Goal: Information Seeking & Learning: Compare options

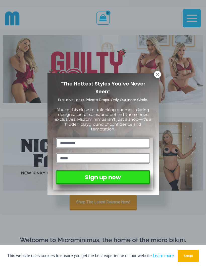
click at [159, 73] on icon at bounding box center [157, 74] width 3 height 3
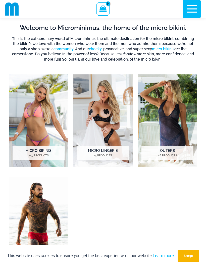
scroll to position [208, 0]
click at [44, 152] on h2 "Micro Bikinis 245 Products" at bounding box center [39, 153] width 52 height 14
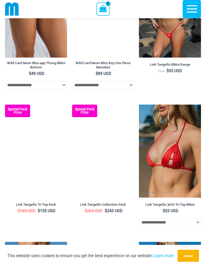
scroll to position [487, 0]
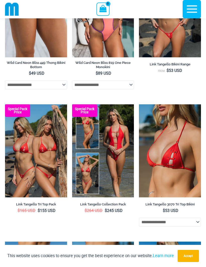
click at [72, 104] on img at bounding box center [72, 104] width 0 height 0
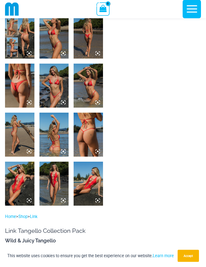
scroll to position [169, 0]
click at [51, 179] on img at bounding box center [53, 184] width 29 height 44
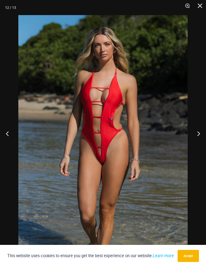
click at [199, 7] on button "Close" at bounding box center [198, 7] width 13 height 15
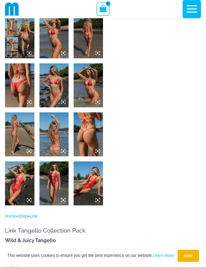
scroll to position [187, 0]
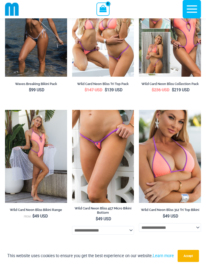
scroll to position [209, 0]
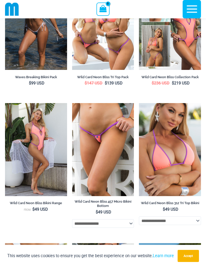
click at [72, 103] on img at bounding box center [72, 103] width 0 height 0
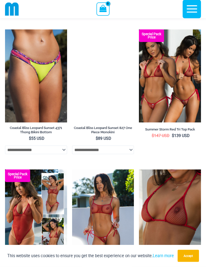
scroll to position [1110, 0]
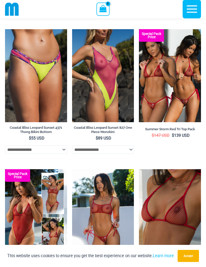
click at [139, 29] on img at bounding box center [139, 29] width 0 height 0
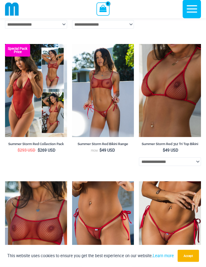
scroll to position [1235, 0]
click at [5, 44] on img at bounding box center [5, 44] width 0 height 0
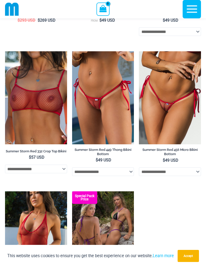
scroll to position [1370, 0]
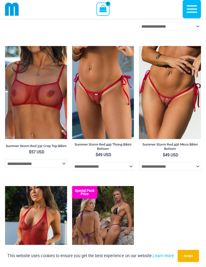
click at [72, 46] on img at bounding box center [72, 46] width 0 height 0
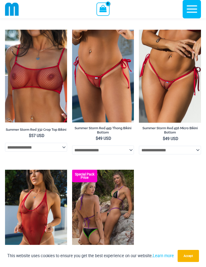
click at [139, 30] on img at bounding box center [139, 30] width 0 height 0
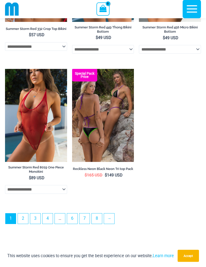
scroll to position [1488, 0]
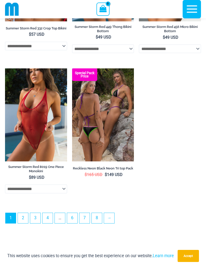
click at [23, 223] on link "2" at bounding box center [23, 218] width 10 height 10
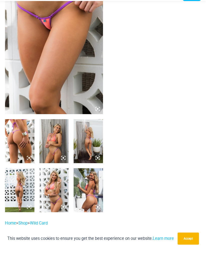
scroll to position [65, 0]
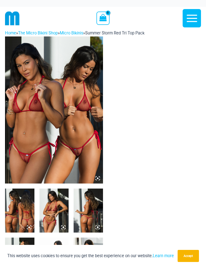
click at [38, 121] on img at bounding box center [54, 109] width 98 height 147
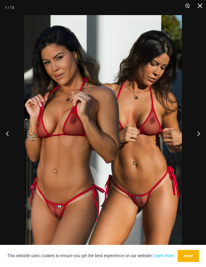
click at [200, 133] on button "Next" at bounding box center [196, 133] width 19 height 25
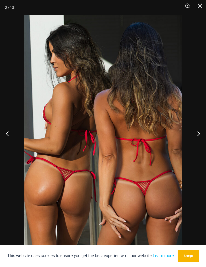
click at [198, 134] on button "Next" at bounding box center [196, 133] width 19 height 25
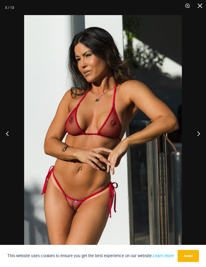
click at [200, 135] on button "Next" at bounding box center [196, 133] width 19 height 25
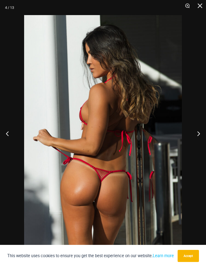
click at [199, 135] on button "Next" at bounding box center [196, 133] width 19 height 25
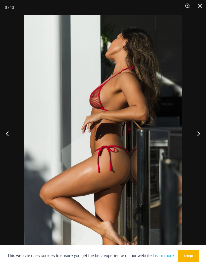
click at [199, 136] on button "Next" at bounding box center [196, 133] width 19 height 25
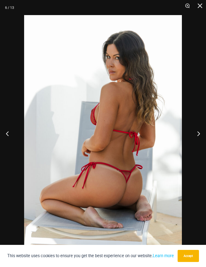
click at [200, 137] on button "Next" at bounding box center [196, 133] width 19 height 25
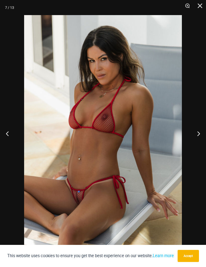
click at [201, 137] on button "Next" at bounding box center [196, 133] width 19 height 25
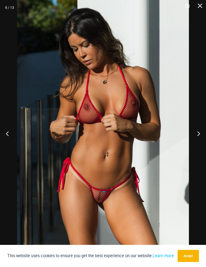
click at [200, 137] on button "Next" at bounding box center [196, 133] width 19 height 25
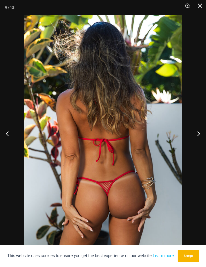
click at [199, 137] on button "Next" at bounding box center [196, 133] width 19 height 25
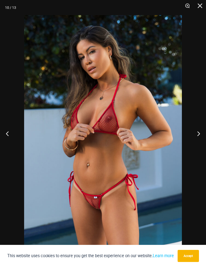
click at [200, 137] on button "Next" at bounding box center [196, 133] width 19 height 25
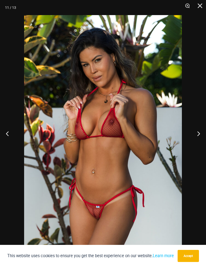
click at [201, 137] on button "Next" at bounding box center [196, 133] width 19 height 25
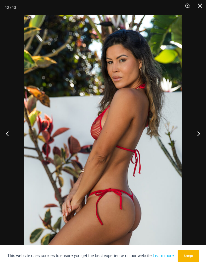
click at [201, 136] on button "Next" at bounding box center [196, 133] width 19 height 25
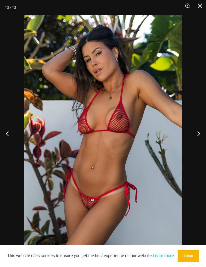
click at [199, 136] on button "Next" at bounding box center [196, 133] width 19 height 25
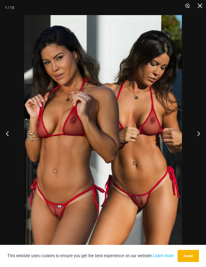
click at [203, 133] on button "Next" at bounding box center [196, 133] width 19 height 25
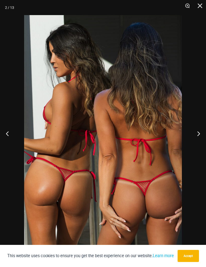
click at [203, 133] on button "Next" at bounding box center [196, 133] width 19 height 25
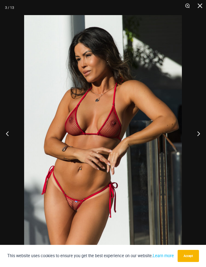
click at [201, 133] on button "Next" at bounding box center [196, 133] width 19 height 25
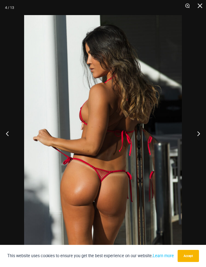
click at [201, 132] on button "Next" at bounding box center [196, 133] width 19 height 25
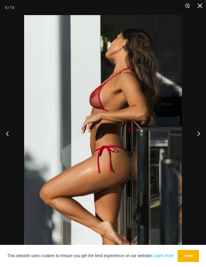
click at [201, 132] on button "Next" at bounding box center [196, 133] width 19 height 25
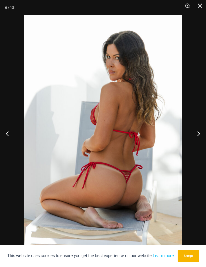
click at [199, 7] on button "Close" at bounding box center [198, 7] width 13 height 15
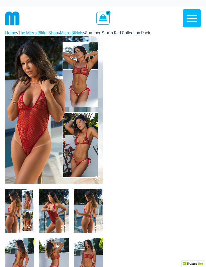
click at [19, 133] on img at bounding box center [54, 109] width 98 height 147
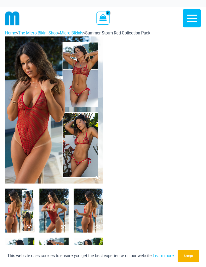
click at [28, 132] on img at bounding box center [54, 109] width 98 height 147
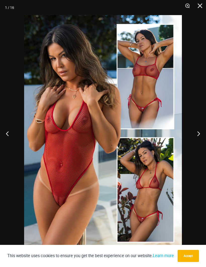
click at [199, 135] on button "Next" at bounding box center [196, 133] width 19 height 25
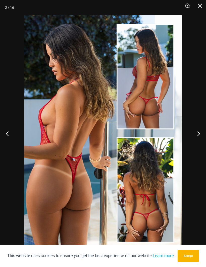
click at [200, 134] on button "Next" at bounding box center [196, 133] width 19 height 25
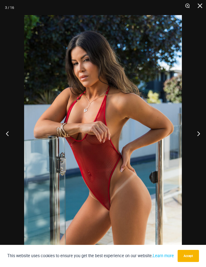
click at [200, 134] on button "Next" at bounding box center [196, 133] width 19 height 25
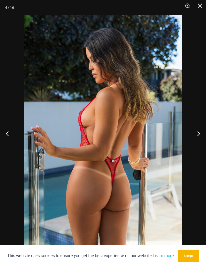
click at [199, 134] on button "Next" at bounding box center [196, 133] width 19 height 25
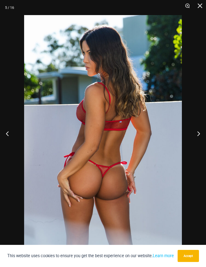
click at [198, 136] on button "Next" at bounding box center [196, 133] width 19 height 25
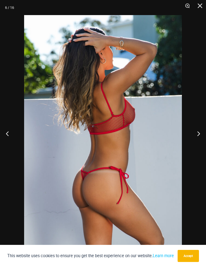
click at [15, 133] on button "Previous" at bounding box center [9, 133] width 19 height 25
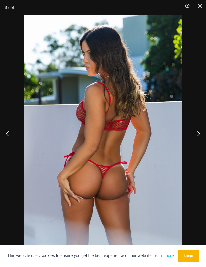
click at [15, 133] on button "Previous" at bounding box center [9, 133] width 19 height 25
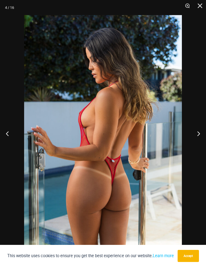
click at [199, 136] on button "Next" at bounding box center [196, 133] width 19 height 25
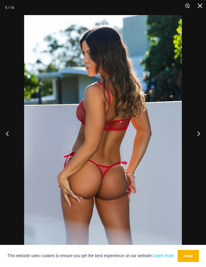
click at [199, 136] on button "Next" at bounding box center [196, 133] width 19 height 25
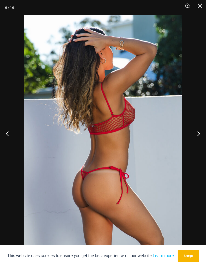
click at [198, 137] on button "Next" at bounding box center [196, 133] width 19 height 25
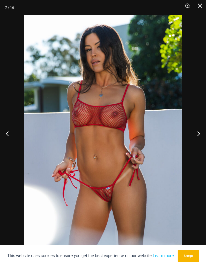
click at [198, 136] on button "Next" at bounding box center [196, 133] width 19 height 25
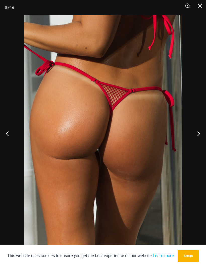
click at [199, 136] on button "Next" at bounding box center [196, 133] width 19 height 25
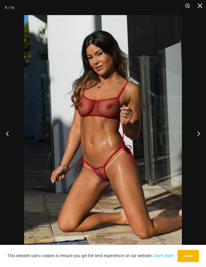
click at [14, 136] on button "Previous" at bounding box center [9, 133] width 19 height 25
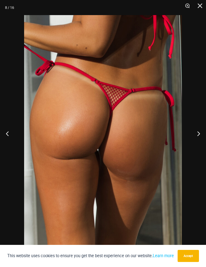
click at [197, 138] on button "Next" at bounding box center [196, 133] width 19 height 25
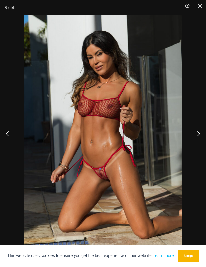
click at [198, 137] on button "Next" at bounding box center [196, 133] width 19 height 25
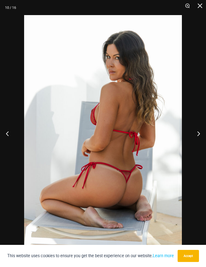
click at [199, 138] on button "Next" at bounding box center [196, 133] width 19 height 25
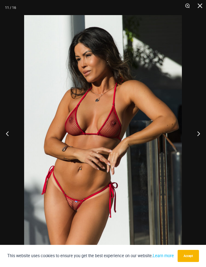
click at [199, 138] on button "Next" at bounding box center [196, 133] width 19 height 25
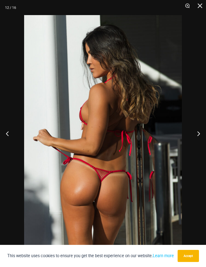
click at [199, 138] on button "Next" at bounding box center [196, 133] width 19 height 25
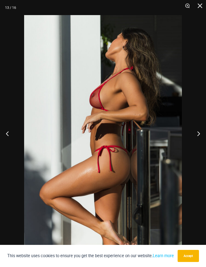
click at [200, 138] on button "Next" at bounding box center [196, 133] width 19 height 25
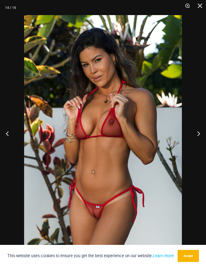
click at [199, 139] on button "Next" at bounding box center [196, 133] width 19 height 25
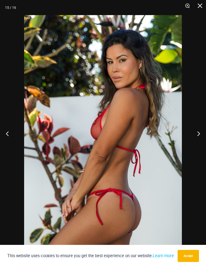
click at [198, 8] on button "Close" at bounding box center [198, 7] width 13 height 15
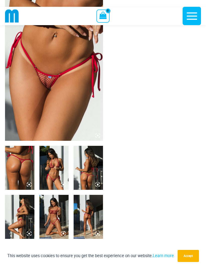
scroll to position [38, 0]
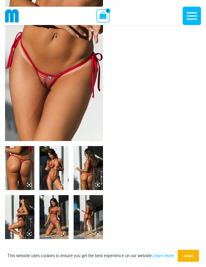
click at [28, 97] on img at bounding box center [54, 67] width 98 height 147
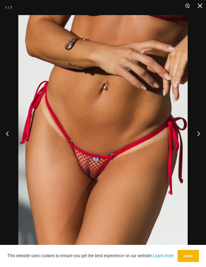
click at [198, 144] on button "Next" at bounding box center [196, 133] width 19 height 25
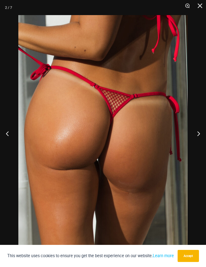
click at [199, 145] on button "Next" at bounding box center [196, 133] width 19 height 25
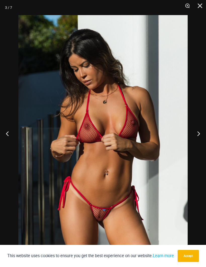
click at [199, 144] on button "Next" at bounding box center [196, 133] width 19 height 25
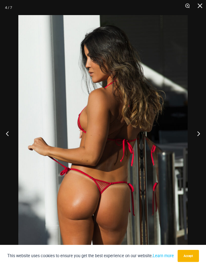
click at [199, 144] on button "Next" at bounding box center [196, 133] width 19 height 25
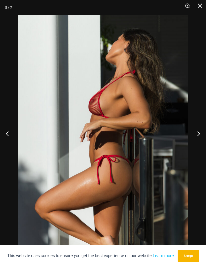
click at [200, 145] on button "Next" at bounding box center [196, 133] width 19 height 25
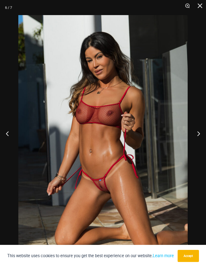
click at [200, 144] on button "Next" at bounding box center [196, 133] width 19 height 25
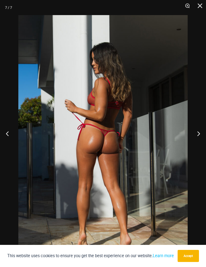
click at [199, 146] on button "Next" at bounding box center [196, 133] width 19 height 25
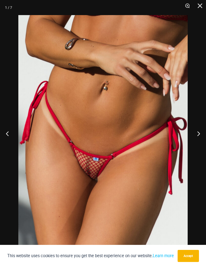
click at [199, 145] on button "Next" at bounding box center [196, 133] width 19 height 25
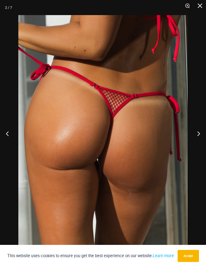
click at [199, 144] on button "Next" at bounding box center [196, 133] width 19 height 25
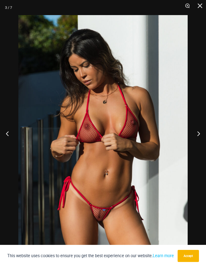
click at [200, 7] on button "Close" at bounding box center [198, 7] width 13 height 15
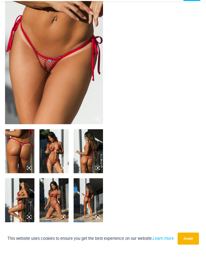
scroll to position [55, 0]
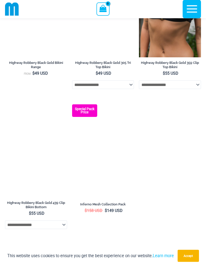
scroll to position [1333, 0]
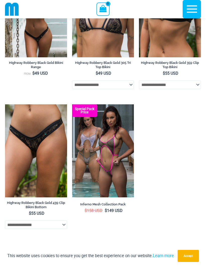
click at [72, 104] on img at bounding box center [72, 104] width 0 height 0
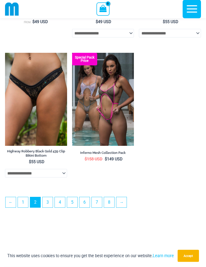
scroll to position [1389, 0]
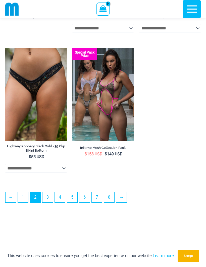
click at [49, 202] on link "3" at bounding box center [47, 197] width 10 height 10
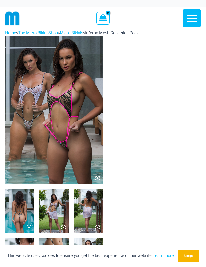
click at [36, 125] on img at bounding box center [54, 109] width 98 height 147
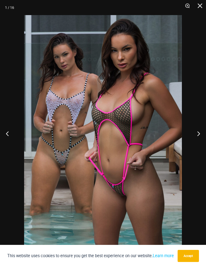
click at [199, 135] on button "Next" at bounding box center [196, 133] width 19 height 25
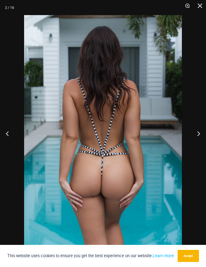
click at [200, 134] on button "Next" at bounding box center [196, 133] width 19 height 25
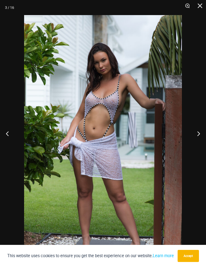
click at [199, 135] on button "Next" at bounding box center [196, 133] width 19 height 25
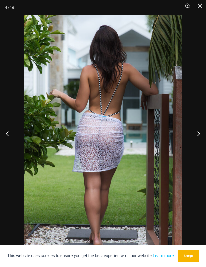
click at [195, 136] on button "Next" at bounding box center [196, 133] width 19 height 25
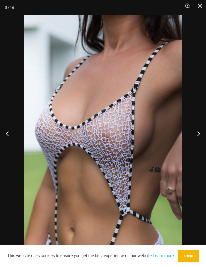
click at [197, 135] on button "Next" at bounding box center [196, 133] width 19 height 25
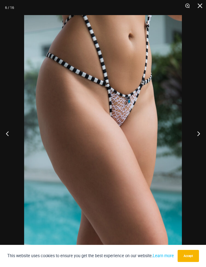
click at [197, 135] on button "Next" at bounding box center [196, 133] width 19 height 25
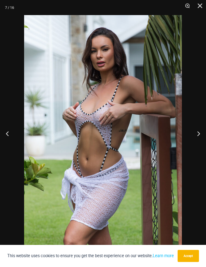
click at [197, 135] on button "Next" at bounding box center [196, 133] width 19 height 25
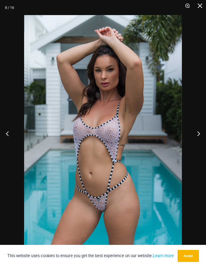
click at [197, 136] on button "Next" at bounding box center [196, 133] width 19 height 25
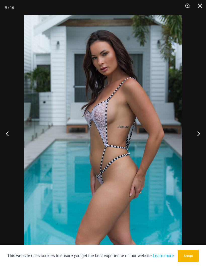
click at [199, 135] on button "Next" at bounding box center [196, 133] width 19 height 25
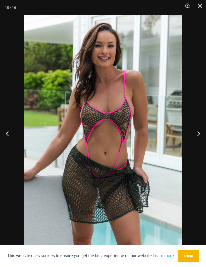
click at [199, 136] on button "Next" at bounding box center [196, 133] width 19 height 25
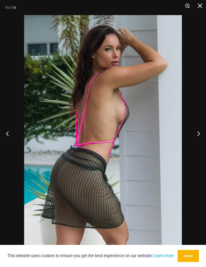
click at [199, 136] on button "Next" at bounding box center [196, 133] width 19 height 25
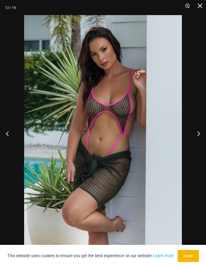
click at [199, 136] on button "Next" at bounding box center [196, 133] width 19 height 25
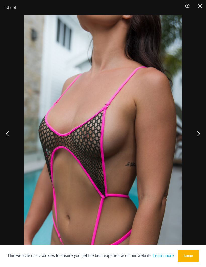
click at [199, 137] on button "Next" at bounding box center [196, 133] width 19 height 25
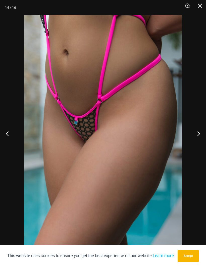
click at [199, 136] on button "Next" at bounding box center [196, 133] width 19 height 25
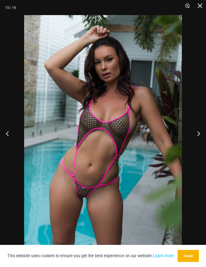
click at [199, 138] on button "Next" at bounding box center [196, 133] width 19 height 25
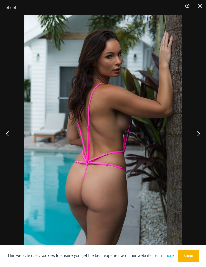
click at [198, 138] on button "Next" at bounding box center [196, 133] width 19 height 25
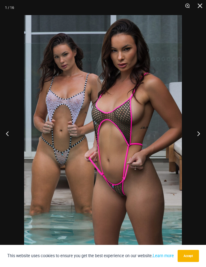
click at [199, 138] on button "Next" at bounding box center [196, 133] width 19 height 25
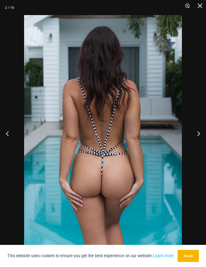
click at [199, 8] on button "Close" at bounding box center [198, 7] width 13 height 15
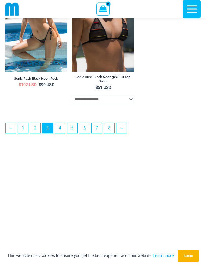
scroll to position [1459, 0]
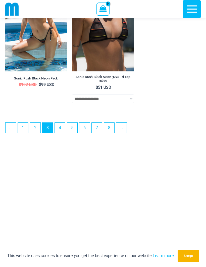
click at [58, 133] on link "4" at bounding box center [60, 128] width 10 height 10
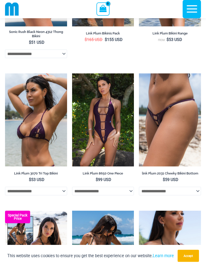
scroll to position [117, 0]
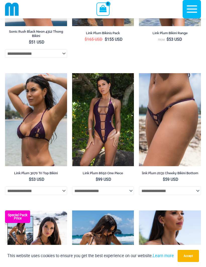
click at [72, 73] on img at bounding box center [72, 73] width 0 height 0
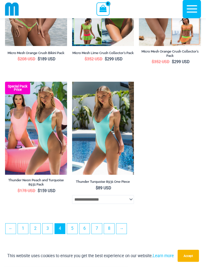
scroll to position [1308, 0]
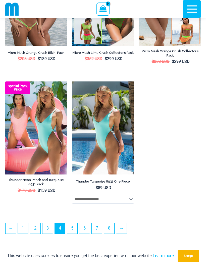
click at [73, 230] on link "5" at bounding box center [72, 228] width 10 height 10
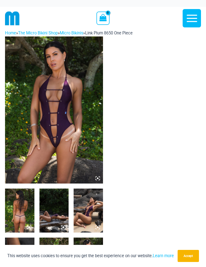
click at [42, 137] on img at bounding box center [54, 109] width 98 height 147
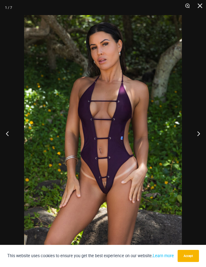
click at [200, 135] on button "Next" at bounding box center [196, 133] width 19 height 25
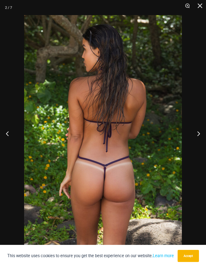
click at [199, 136] on button "Next" at bounding box center [196, 133] width 19 height 25
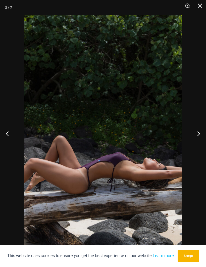
click at [198, 137] on button "Next" at bounding box center [196, 133] width 19 height 25
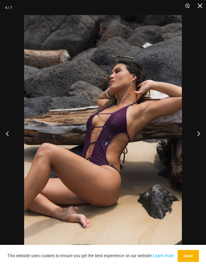
click at [14, 139] on button "Previous" at bounding box center [9, 133] width 19 height 25
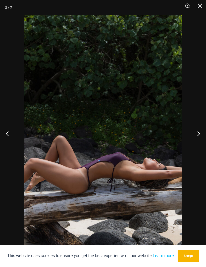
click at [11, 135] on button "Previous" at bounding box center [9, 133] width 19 height 25
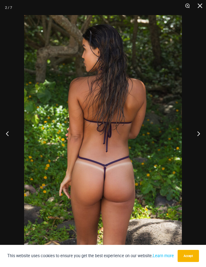
click at [200, 137] on button "Next" at bounding box center [196, 133] width 19 height 25
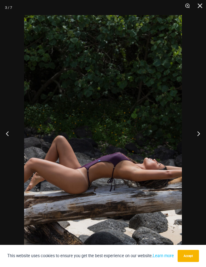
click at [198, 136] on button "Next" at bounding box center [196, 133] width 19 height 25
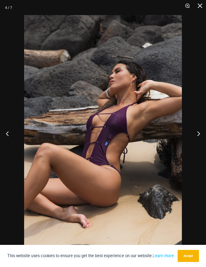
click at [199, 135] on button "Next" at bounding box center [196, 133] width 19 height 25
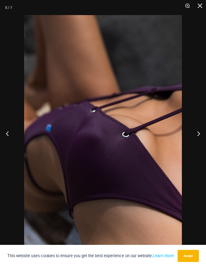
click at [198, 137] on button "Next" at bounding box center [196, 133] width 19 height 25
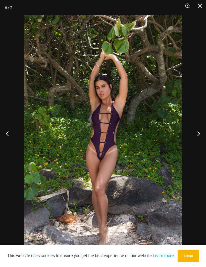
click at [199, 137] on button "Next" at bounding box center [196, 133] width 19 height 25
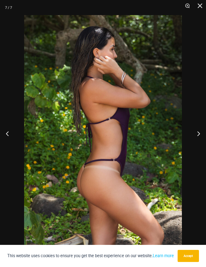
click at [199, 139] on button "Next" at bounding box center [196, 133] width 19 height 25
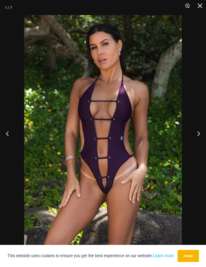
click at [198, 139] on button "Next" at bounding box center [196, 133] width 19 height 25
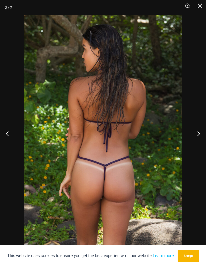
click at [200, 139] on button "Next" at bounding box center [196, 133] width 19 height 25
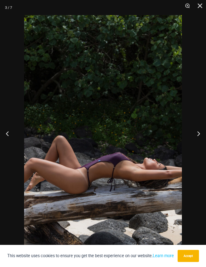
click at [199, 139] on button "Next" at bounding box center [196, 133] width 19 height 25
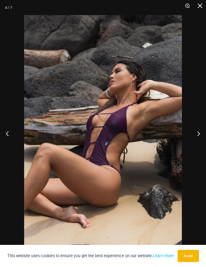
click at [198, 139] on button "Next" at bounding box center [196, 133] width 19 height 25
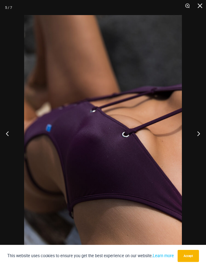
click at [197, 136] on button "Next" at bounding box center [196, 133] width 19 height 25
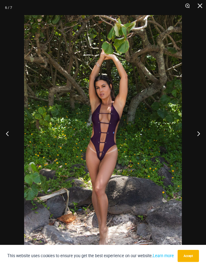
click at [198, 137] on button "Next" at bounding box center [196, 133] width 19 height 25
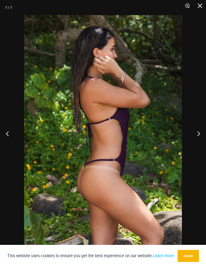
click at [199, 137] on button "Next" at bounding box center [196, 133] width 19 height 25
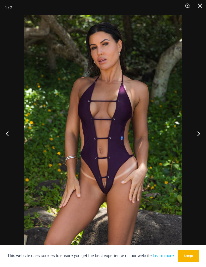
click at [199, 137] on button "Next" at bounding box center [196, 133] width 19 height 25
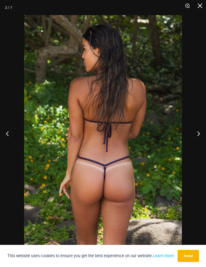
click at [199, 138] on button "Next" at bounding box center [196, 133] width 19 height 25
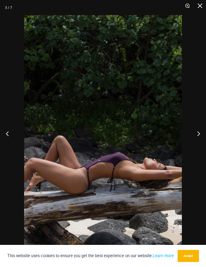
click at [199, 138] on button "Next" at bounding box center [196, 133] width 19 height 25
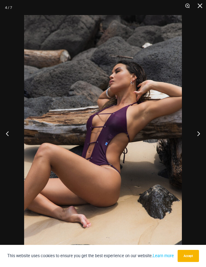
click at [199, 138] on button "Next" at bounding box center [196, 133] width 19 height 25
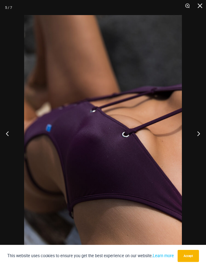
click at [199, 139] on button "Next" at bounding box center [196, 133] width 19 height 25
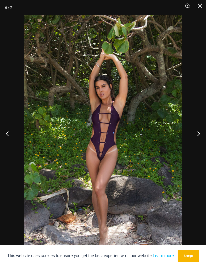
click at [197, 139] on button "Next" at bounding box center [196, 133] width 19 height 25
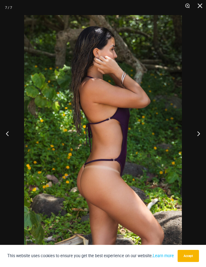
click at [199, 7] on button "Close" at bounding box center [198, 7] width 13 height 15
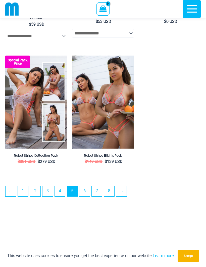
scroll to position [1376, 0]
click at [85, 196] on link "6" at bounding box center [84, 191] width 10 height 10
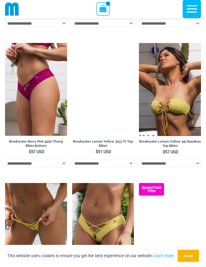
scroll to position [401, 0]
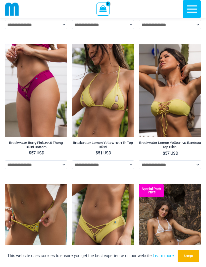
click at [72, 44] on img at bounding box center [72, 44] width 0 height 0
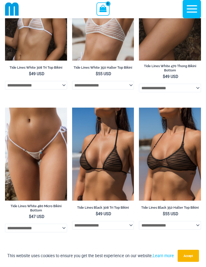
scroll to position [885, 0]
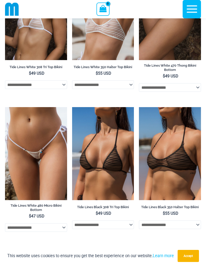
click at [5, 107] on img at bounding box center [5, 107] width 0 height 0
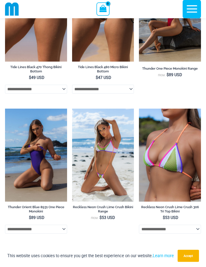
scroll to position [1163, 0]
click at [5, 109] on img at bounding box center [5, 109] width 0 height 0
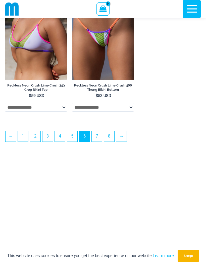
scroll to position [1426, 0]
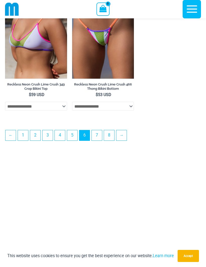
click at [95, 141] on link "7" at bounding box center [97, 135] width 10 height 10
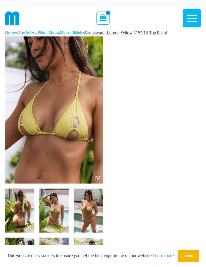
click at [35, 128] on img at bounding box center [54, 109] width 98 height 147
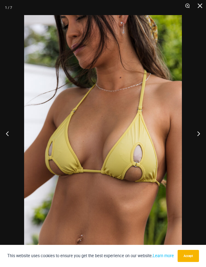
click at [197, 136] on button "Next" at bounding box center [196, 133] width 19 height 25
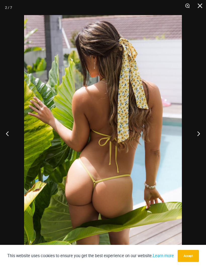
click at [200, 134] on button "Next" at bounding box center [196, 133] width 19 height 25
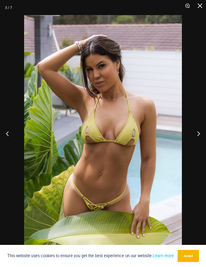
click at [199, 135] on button "Next" at bounding box center [196, 133] width 19 height 25
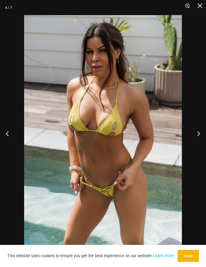
click at [200, 134] on button "Next" at bounding box center [196, 133] width 19 height 25
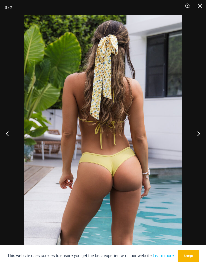
click at [199, 137] on button "Next" at bounding box center [196, 133] width 19 height 25
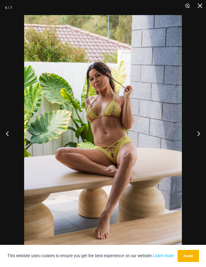
click at [199, 137] on button "Next" at bounding box center [196, 133] width 19 height 25
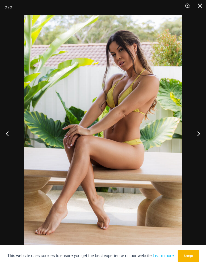
click at [199, 137] on button "Next" at bounding box center [196, 133] width 19 height 25
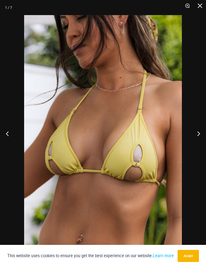
click at [196, 5] on button "Close" at bounding box center [198, 7] width 13 height 15
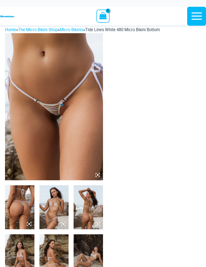
click at [32, 122] on img at bounding box center [54, 106] width 98 height 147
click at [37, 116] on img at bounding box center [54, 106] width 98 height 147
click at [42, 116] on img at bounding box center [54, 106] width 98 height 147
click at [39, 127] on img at bounding box center [54, 106] width 98 height 147
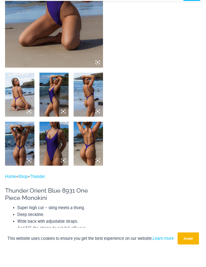
scroll to position [112, 0]
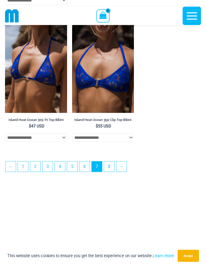
scroll to position [1412, 0]
click at [110, 172] on link "8" at bounding box center [109, 166] width 10 height 10
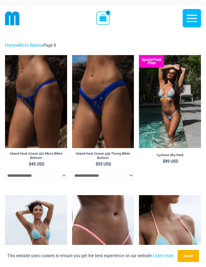
click at [139, 55] on img at bounding box center [139, 55] width 0 height 0
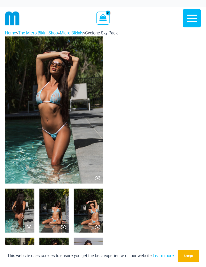
click at [35, 115] on img at bounding box center [54, 109] width 98 height 147
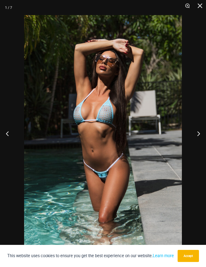
click at [199, 134] on button "Next" at bounding box center [196, 133] width 19 height 25
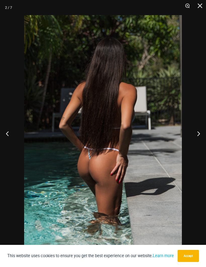
click at [199, 135] on button "Next" at bounding box center [196, 133] width 19 height 25
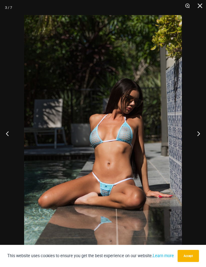
click at [198, 136] on button "Next" at bounding box center [196, 133] width 19 height 25
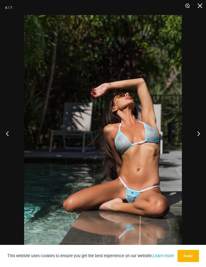
click at [199, 138] on button "Next" at bounding box center [196, 133] width 19 height 25
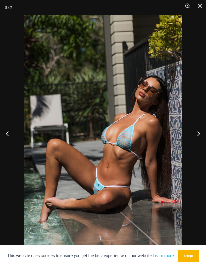
click at [199, 138] on button "Next" at bounding box center [196, 133] width 19 height 25
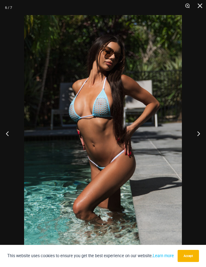
click at [196, 136] on button "Next" at bounding box center [196, 133] width 19 height 25
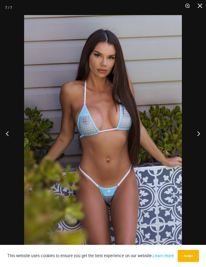
click at [199, 139] on button "Next" at bounding box center [196, 133] width 19 height 25
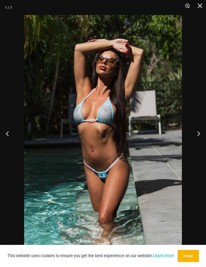
click at [199, 140] on button "Next" at bounding box center [196, 133] width 19 height 25
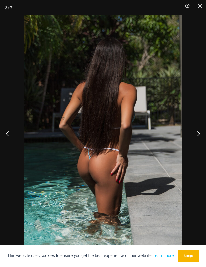
click at [199, 140] on button "Next" at bounding box center [196, 133] width 19 height 25
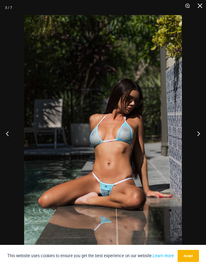
click at [199, 140] on button "Next" at bounding box center [196, 133] width 19 height 25
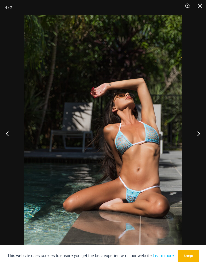
click at [199, 140] on button "Next" at bounding box center [196, 133] width 19 height 25
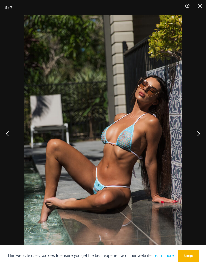
click at [200, 139] on button "Next" at bounding box center [196, 133] width 19 height 25
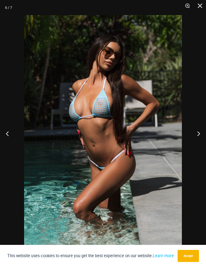
click at [199, 139] on button "Next" at bounding box center [196, 133] width 19 height 25
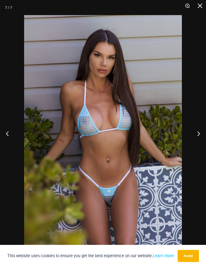
click at [199, 8] on button "Close" at bounding box center [198, 7] width 13 height 15
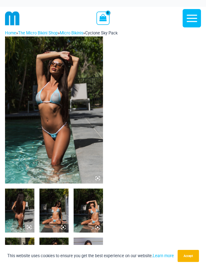
click at [195, 18] on icon "button" at bounding box center [192, 18] width 13 height 13
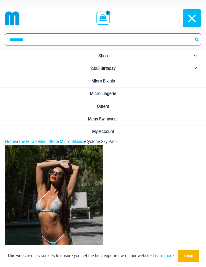
click at [178, 71] on link "2025 Birthday" at bounding box center [103, 68] width 206 height 13
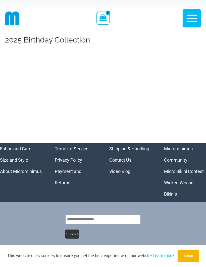
click at [193, 20] on icon "button" at bounding box center [192, 18] width 13 height 13
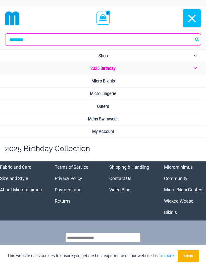
click at [164, 95] on link "Micro Lingerie" at bounding box center [103, 93] width 206 height 13
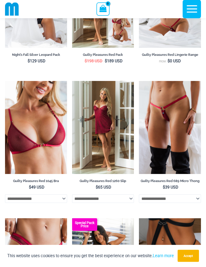
scroll to position [137, 0]
click at [139, 81] on img at bounding box center [139, 81] width 0 height 0
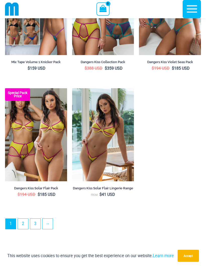
scroll to position [1351, 0]
click at [23, 221] on link "2" at bounding box center [23, 224] width 10 height 10
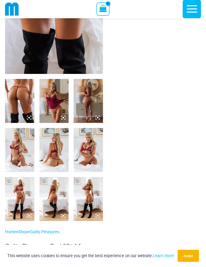
scroll to position [105, 0]
click at [19, 195] on img at bounding box center [19, 199] width 29 height 44
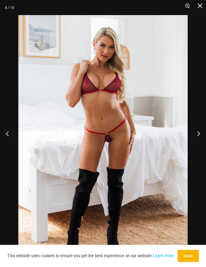
click at [198, 143] on button "Next" at bounding box center [196, 133] width 19 height 25
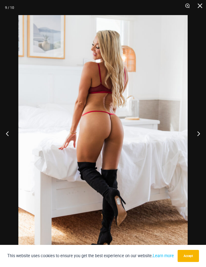
click at [200, 145] on button "Next" at bounding box center [196, 133] width 19 height 25
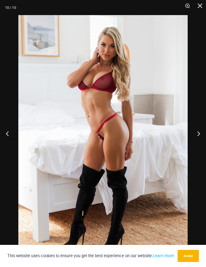
click at [200, 145] on button "Next" at bounding box center [196, 133] width 19 height 25
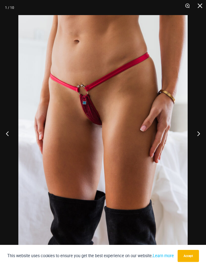
click at [199, 146] on button "Next" at bounding box center [196, 133] width 19 height 25
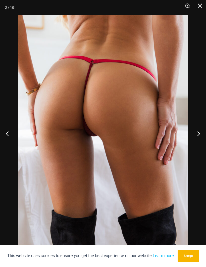
click at [198, 9] on button "Close" at bounding box center [198, 7] width 13 height 15
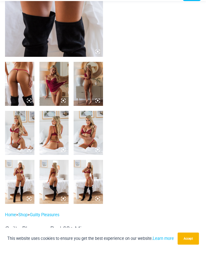
scroll to position [123, 0]
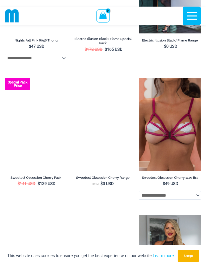
scroll to position [1080, 0]
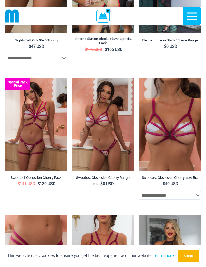
click at [5, 78] on img at bounding box center [5, 78] width 0 height 0
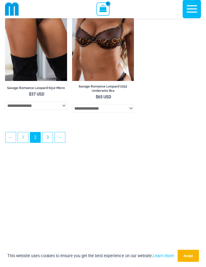
scroll to position [1447, 0]
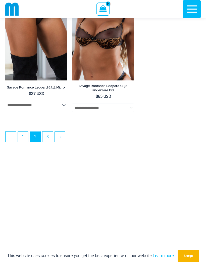
click at [50, 142] on link "3" at bounding box center [47, 137] width 10 height 10
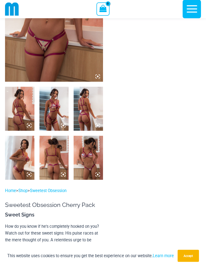
scroll to position [98, 0]
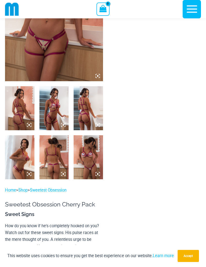
click at [87, 150] on img at bounding box center [88, 157] width 29 height 44
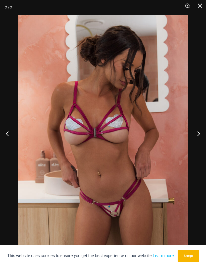
click at [198, 143] on button "Next" at bounding box center [196, 133] width 19 height 25
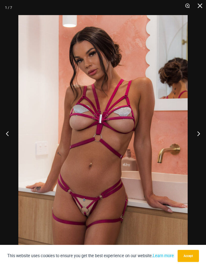
click at [198, 144] on button "Next" at bounding box center [196, 133] width 19 height 25
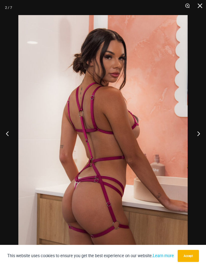
click at [198, 145] on button "Next" at bounding box center [196, 133] width 19 height 25
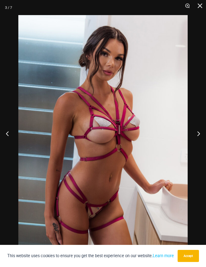
click at [198, 144] on button "Next" at bounding box center [196, 133] width 19 height 25
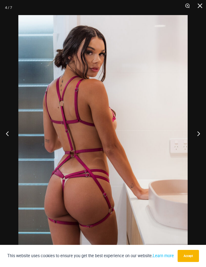
click at [198, 144] on button "Next" at bounding box center [196, 133] width 19 height 25
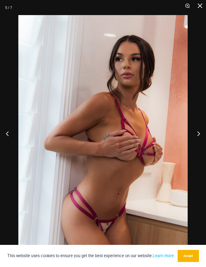
click at [200, 146] on button "Next" at bounding box center [196, 133] width 19 height 25
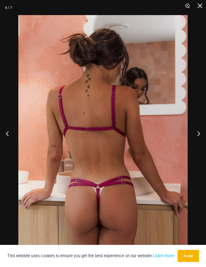
click at [200, 146] on button "Next" at bounding box center [196, 133] width 19 height 25
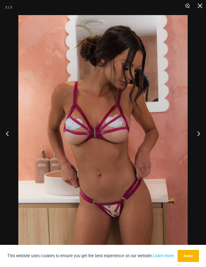
click at [200, 7] on button "Close" at bounding box center [198, 7] width 13 height 15
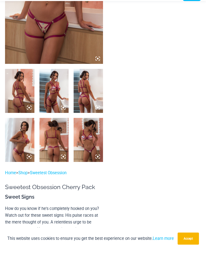
scroll to position [115, 0]
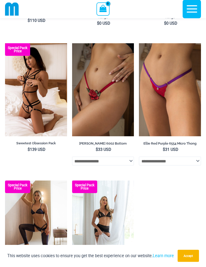
scroll to position [262, 0]
click at [72, 43] on img at bounding box center [72, 43] width 0 height 0
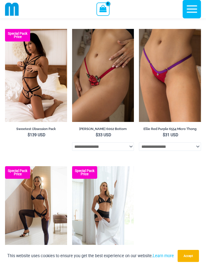
click at [139, 29] on img at bounding box center [139, 29] width 0 height 0
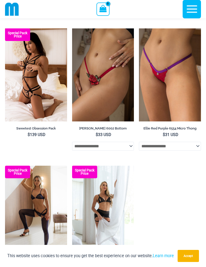
click at [5, 28] on img at bounding box center [5, 28] width 0 height 0
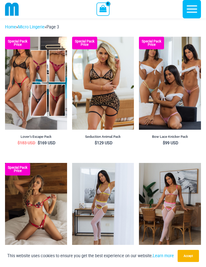
scroll to position [6, 0]
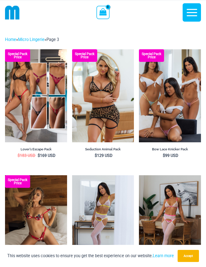
click at [192, 15] on icon "button" at bounding box center [192, 12] width 11 height 7
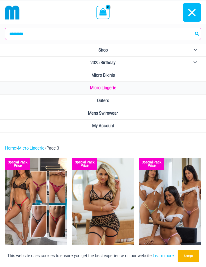
click at [158, 117] on link "Mens Swimwear" at bounding box center [103, 113] width 206 height 13
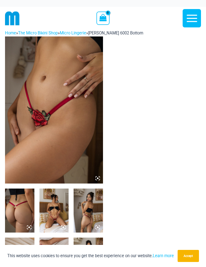
click at [33, 139] on img at bounding box center [54, 109] width 98 height 147
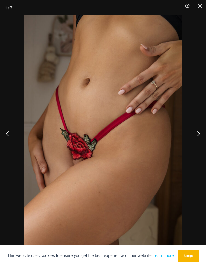
click at [199, 135] on button "Next" at bounding box center [196, 133] width 19 height 25
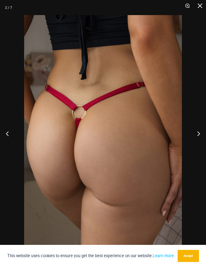
click at [200, 135] on button "Next" at bounding box center [196, 133] width 19 height 25
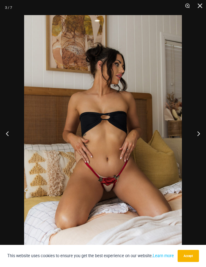
click at [197, 136] on button "Next" at bounding box center [196, 133] width 19 height 25
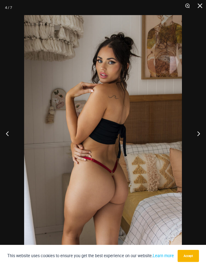
click at [197, 136] on button "Next" at bounding box center [196, 133] width 19 height 25
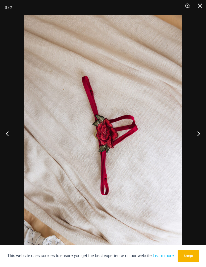
click at [197, 137] on button "Next" at bounding box center [196, 133] width 19 height 25
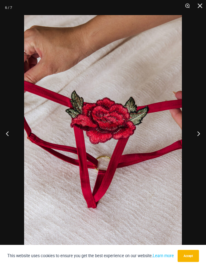
click at [198, 137] on button "Next" at bounding box center [196, 133] width 19 height 25
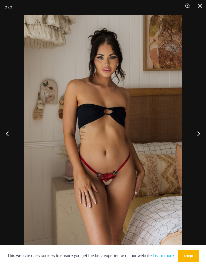
click at [198, 137] on button "Next" at bounding box center [196, 133] width 19 height 25
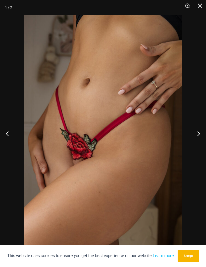
click at [200, 137] on button "Next" at bounding box center [196, 133] width 19 height 25
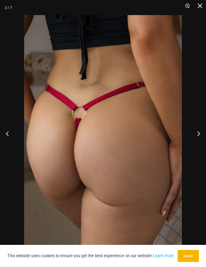
click at [199, 137] on button "Next" at bounding box center [196, 133] width 19 height 25
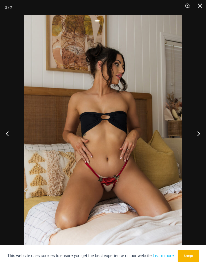
click at [200, 4] on button "Close" at bounding box center [198, 7] width 13 height 15
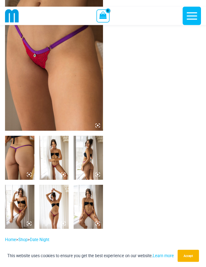
scroll to position [48, 0]
click at [28, 109] on img at bounding box center [54, 57] width 98 height 147
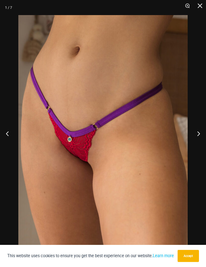
click at [199, 142] on button "Next" at bounding box center [196, 133] width 19 height 25
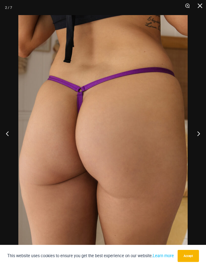
click at [199, 143] on button "Next" at bounding box center [196, 133] width 19 height 25
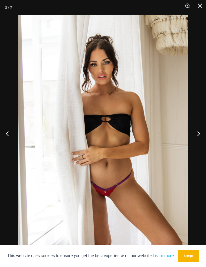
click at [199, 143] on button "Next" at bounding box center [196, 133] width 19 height 25
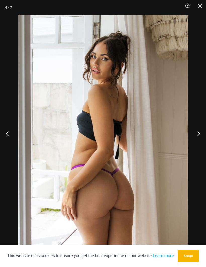
click at [198, 143] on button "Next" at bounding box center [196, 133] width 19 height 25
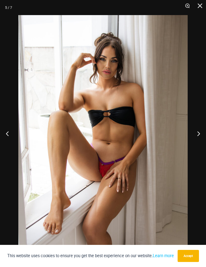
click at [198, 144] on button "Next" at bounding box center [196, 133] width 19 height 25
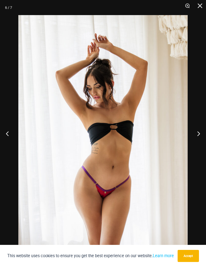
click at [199, 7] on button "Close" at bounding box center [198, 7] width 13 height 15
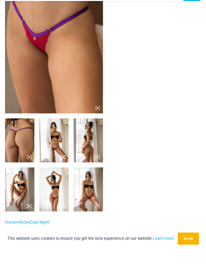
scroll to position [66, 0]
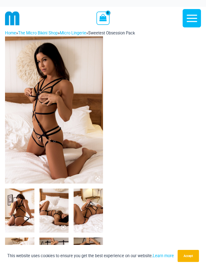
click at [38, 120] on img at bounding box center [54, 109] width 98 height 147
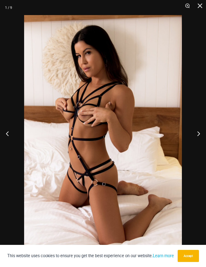
click at [199, 134] on button "Next" at bounding box center [196, 133] width 19 height 25
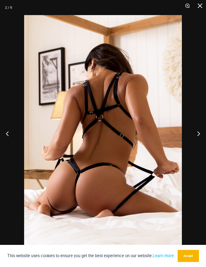
click at [199, 137] on button "Next" at bounding box center [196, 133] width 19 height 25
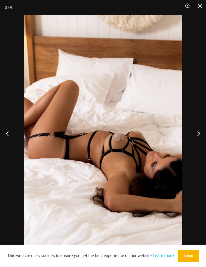
click at [199, 137] on button "Next" at bounding box center [196, 133] width 19 height 25
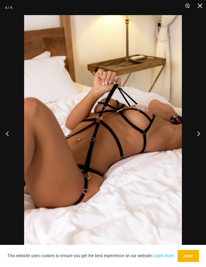
click at [199, 135] on button "Next" at bounding box center [196, 133] width 19 height 25
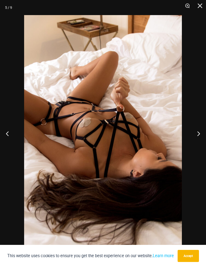
click at [199, 137] on button "Next" at bounding box center [196, 133] width 19 height 25
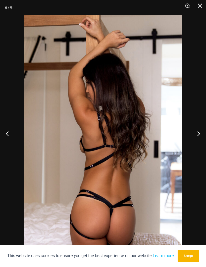
click at [199, 138] on button "Next" at bounding box center [196, 133] width 19 height 25
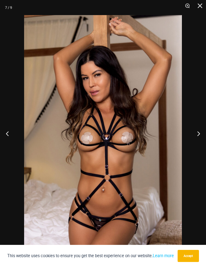
click at [199, 137] on button "Next" at bounding box center [196, 133] width 19 height 25
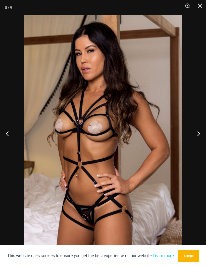
click at [199, 138] on button "Next" at bounding box center [196, 133] width 19 height 25
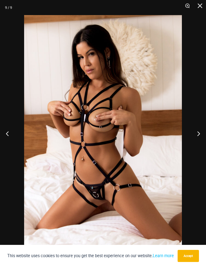
click at [201, 138] on button "Next" at bounding box center [196, 133] width 19 height 25
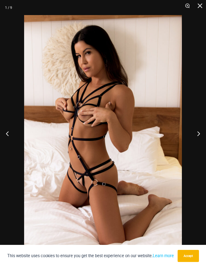
click at [199, 138] on button "Next" at bounding box center [196, 133] width 19 height 25
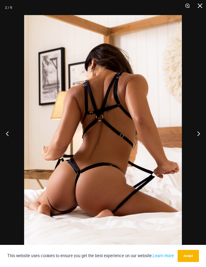
click at [199, 139] on button "Next" at bounding box center [196, 133] width 19 height 25
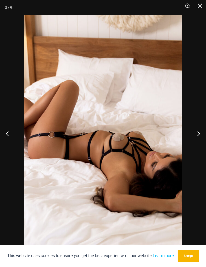
click at [199, 139] on button "Next" at bounding box center [196, 133] width 19 height 25
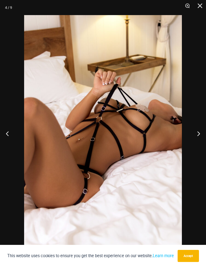
click at [200, 139] on button "Next" at bounding box center [196, 133] width 19 height 25
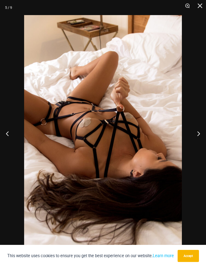
click at [200, 139] on button "Next" at bounding box center [196, 133] width 19 height 25
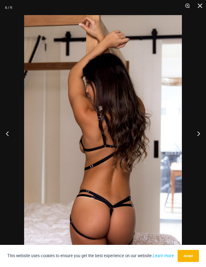
click at [198, 140] on button "Next" at bounding box center [196, 133] width 19 height 25
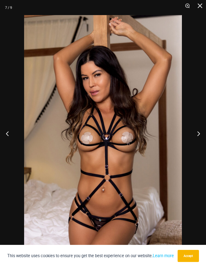
click at [199, 8] on button "Close" at bounding box center [198, 7] width 13 height 15
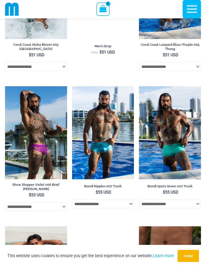
scroll to position [552, 0]
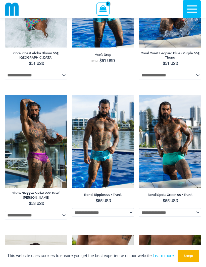
click at [195, 15] on icon "button" at bounding box center [192, 9] width 13 height 13
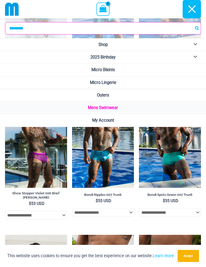
click at [164, 98] on link "Outers" at bounding box center [103, 95] width 206 height 13
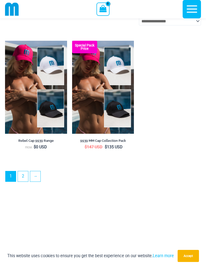
scroll to position [1410, 0]
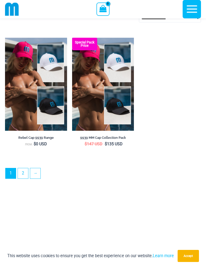
click at [21, 175] on link "2" at bounding box center [23, 173] width 10 height 10
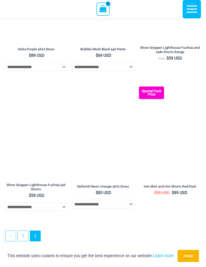
scroll to position [508, 0]
